Goal: Information Seeking & Learning: Learn about a topic

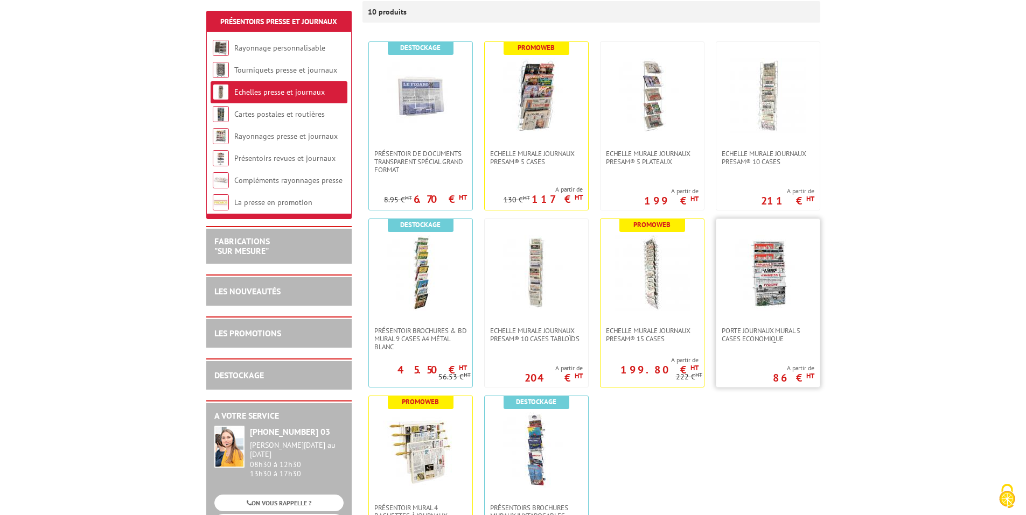
scroll to position [215, 0]
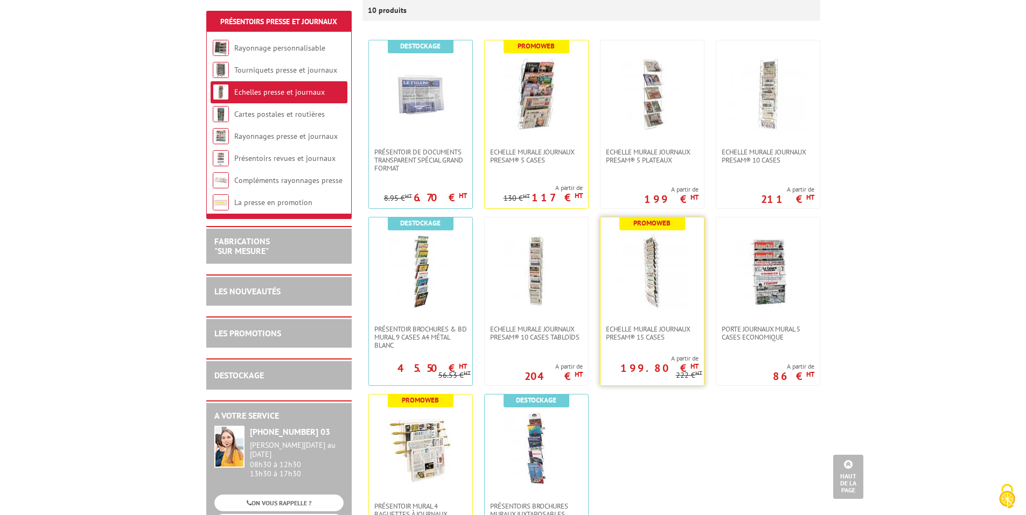
click at [634, 285] on img at bounding box center [651, 271] width 75 height 75
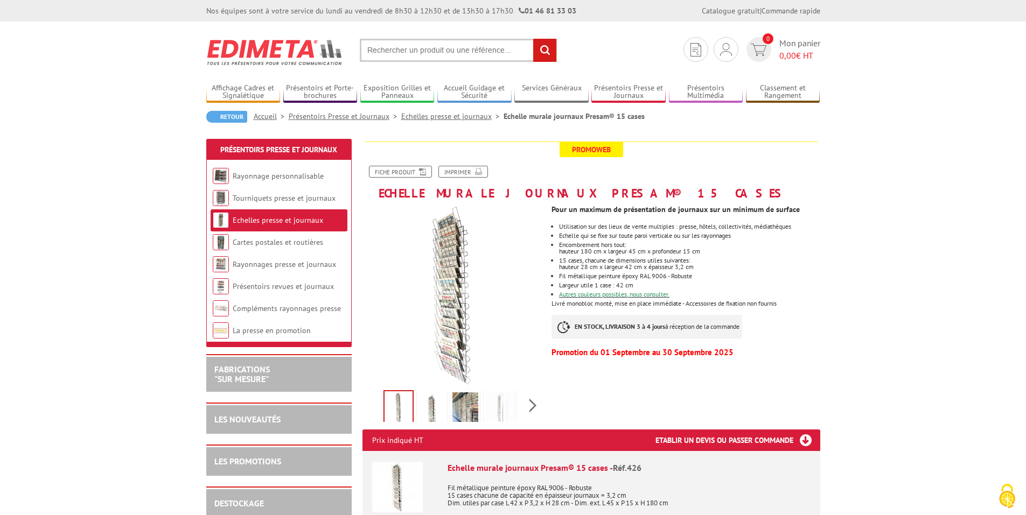
click at [434, 406] on img at bounding box center [432, 408] width 26 height 33
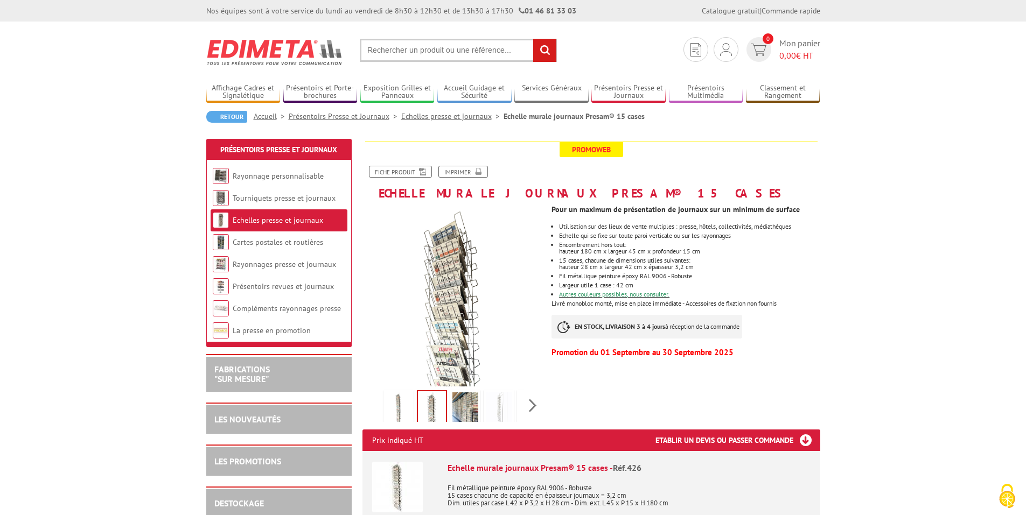
click at [461, 412] on img at bounding box center [465, 408] width 26 height 33
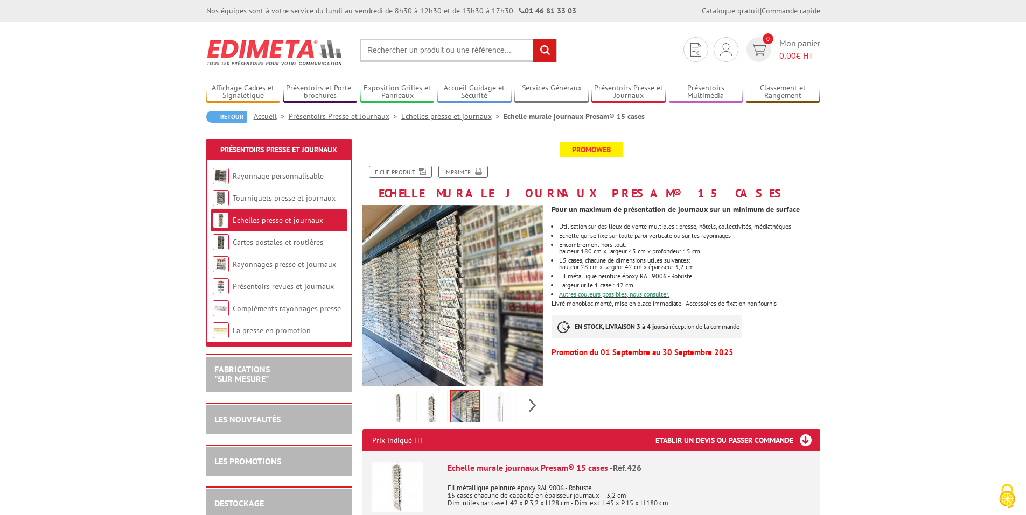
click at [377, 405] on div "Previous Next" at bounding box center [452, 406] width 181 height 38
click at [388, 405] on img at bounding box center [398, 408] width 26 height 33
